Goal: Navigation & Orientation: Find specific page/section

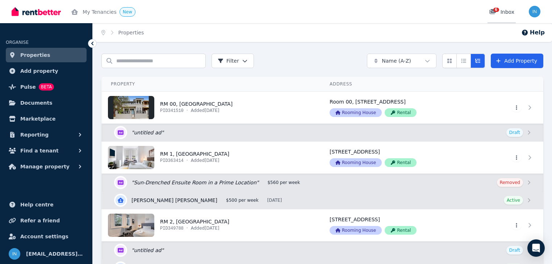
click at [497, 12] on span "6" at bounding box center [496, 10] width 6 height 4
